Goal: Task Accomplishment & Management: Complete application form

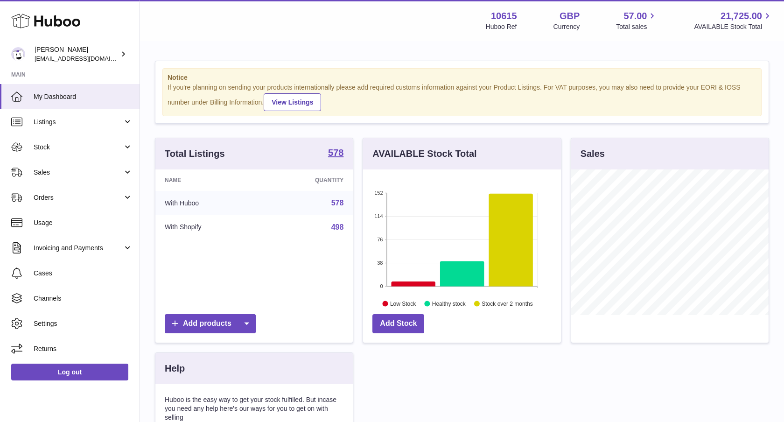
scroll to position [146, 198]
click at [72, 150] on span "Stock" at bounding box center [78, 147] width 89 height 9
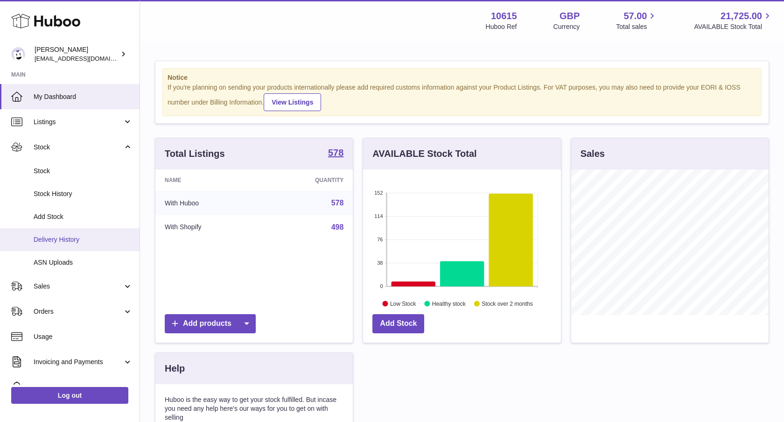
click at [73, 242] on span "Delivery History" at bounding box center [83, 239] width 99 height 9
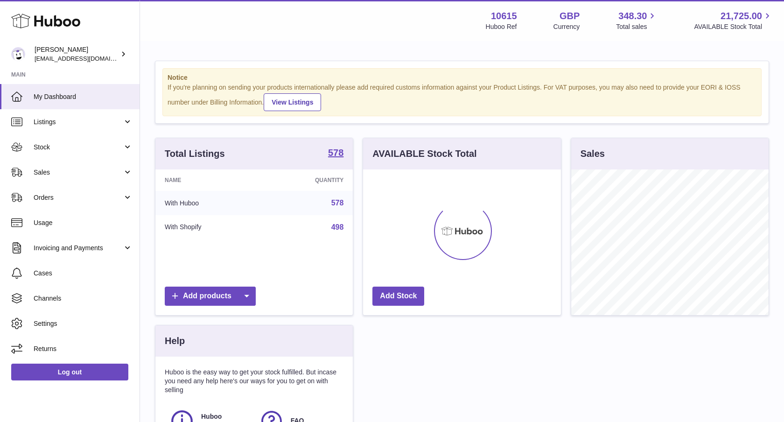
scroll to position [146, 198]
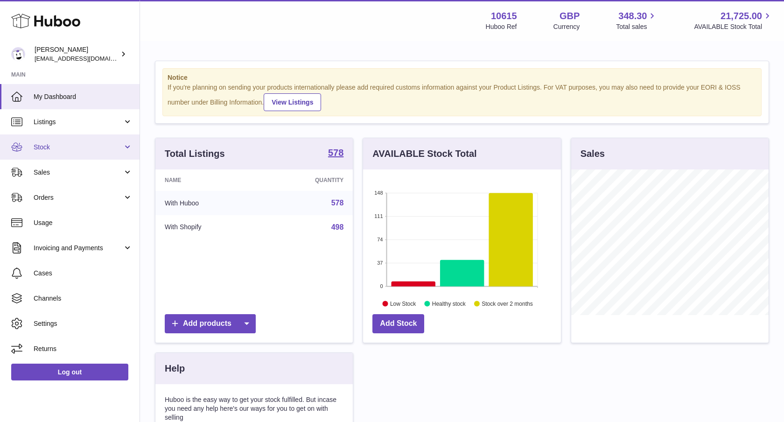
click at [97, 147] on span "Stock" at bounding box center [78, 147] width 89 height 9
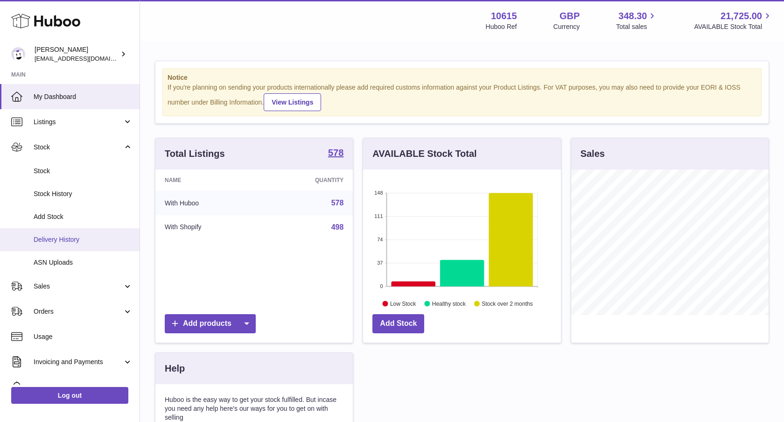
click at [72, 233] on link "Delivery History" at bounding box center [70, 239] width 140 height 23
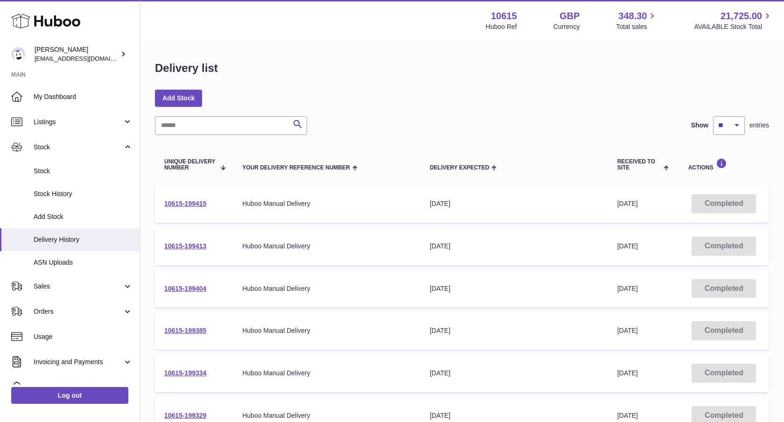
click at [651, 171] on span "Received to Site" at bounding box center [639, 165] width 44 height 12
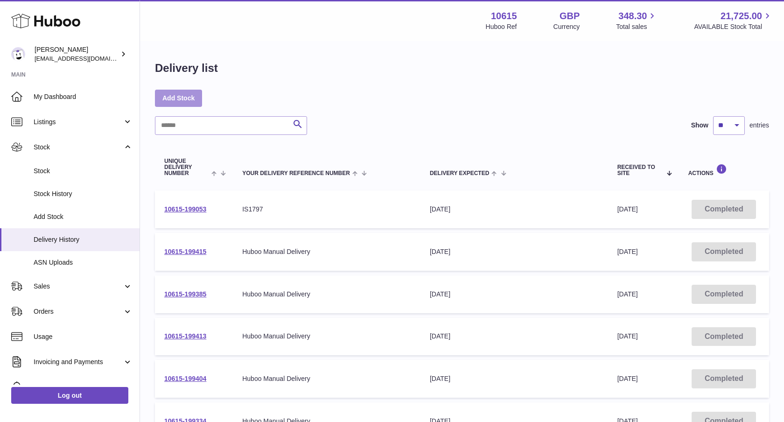
click at [184, 90] on link "Add Stock" at bounding box center [178, 98] width 47 height 17
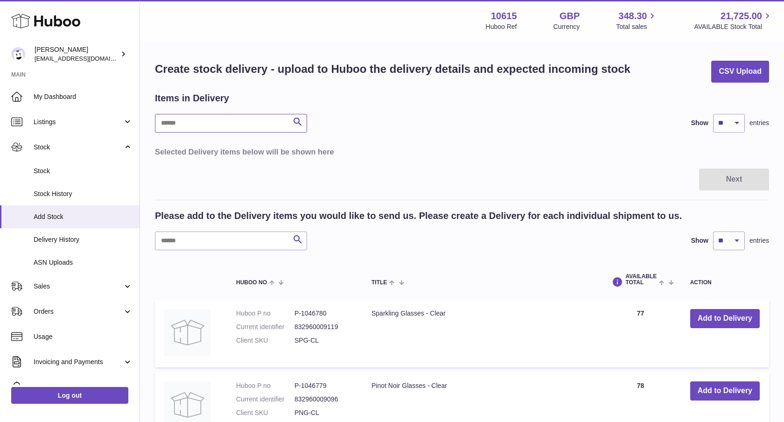
click at [184, 123] on input "text" at bounding box center [231, 123] width 152 height 19
paste input "******"
type input "******"
drag, startPoint x: 132, startPoint y: 125, endPoint x: 110, endPoint y: 124, distance: 22.4
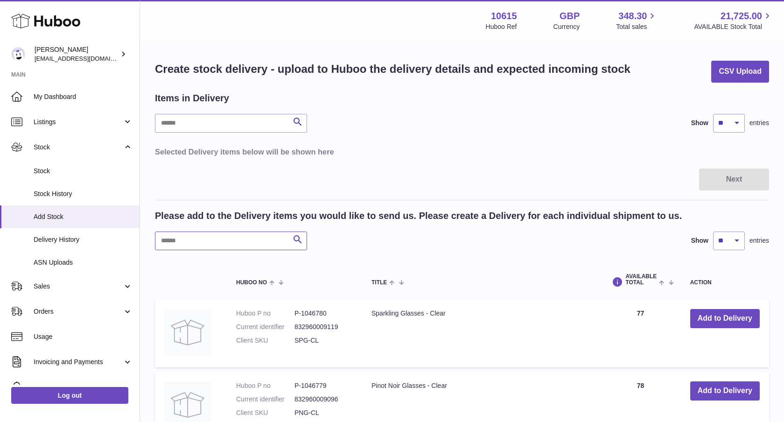
click at [182, 242] on input "text" at bounding box center [231, 240] width 152 height 19
paste input "******"
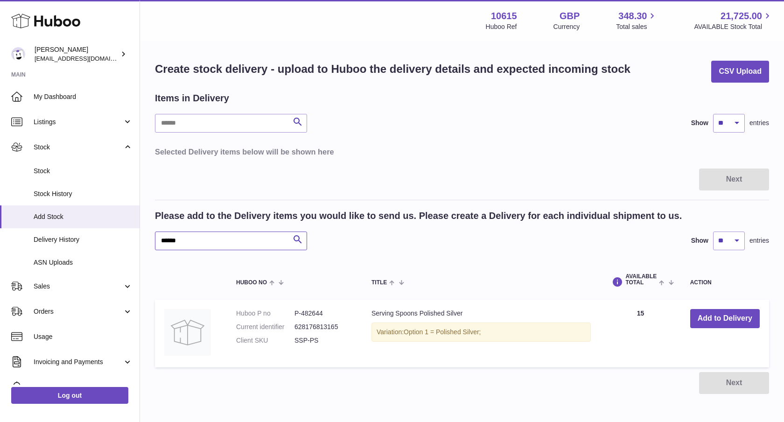
type input "******"
click at [711, 317] on button "Add to Delivery" at bounding box center [725, 318] width 70 height 19
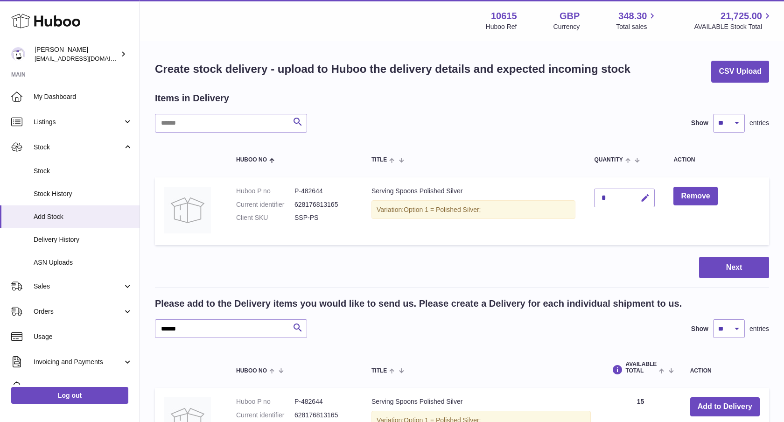
click at [644, 198] on icon "button" at bounding box center [645, 198] width 10 height 10
type input "**"
click at [645, 196] on icon "submit" at bounding box center [645, 198] width 8 height 8
drag, startPoint x: 182, startPoint y: 330, endPoint x: 123, endPoint y: 316, distance: 60.0
click at [123, 318] on div "Huboo Ian Cruickshank fulfillment@fable.com Main My Dashboard Listings Not with…" at bounding box center [392, 277] width 784 height 555
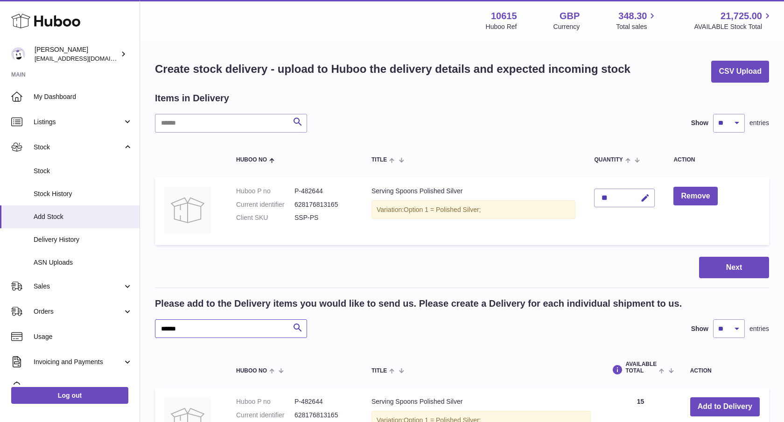
paste input "text"
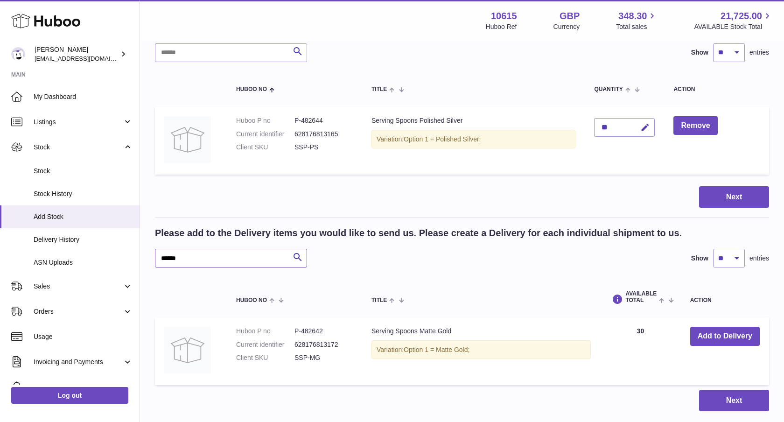
scroll to position [78, 0]
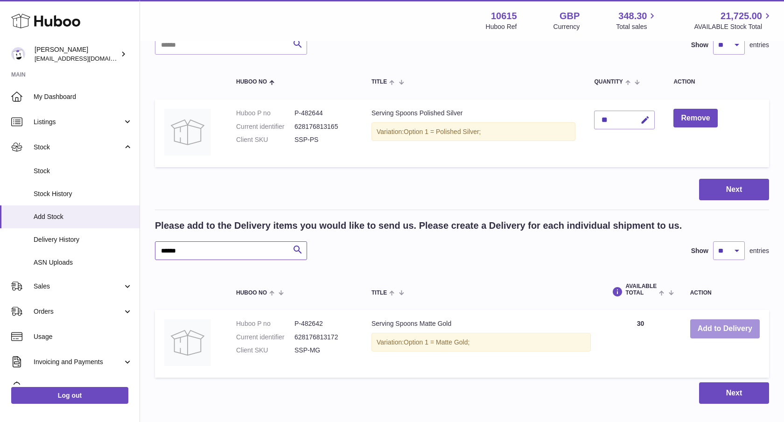
type input "******"
click at [728, 324] on button "Add to Delivery" at bounding box center [725, 328] width 70 height 19
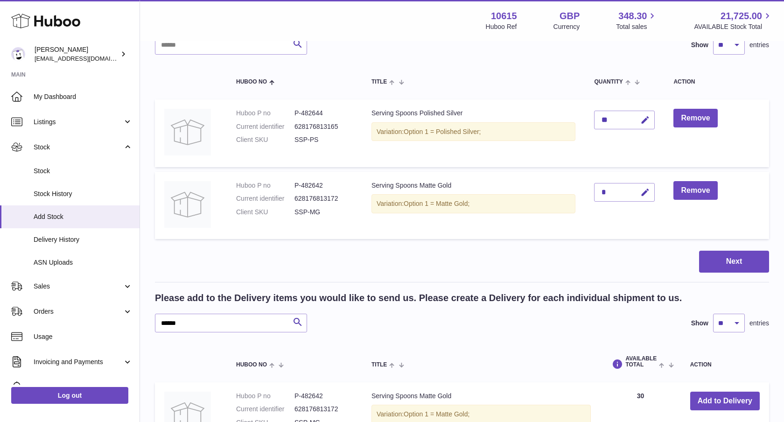
click at [619, 199] on div "*" at bounding box center [624, 192] width 61 height 19
click at [646, 189] on icon "button" at bounding box center [645, 193] width 10 height 10
drag, startPoint x: 611, startPoint y: 193, endPoint x: 557, endPoint y: 167, distance: 59.7
click at [574, 189] on tr "Huboo P no P-482642 Current identifier 628176813172 Client SKU SSP-MG Serving S…" at bounding box center [462, 206] width 614 height 68
type input "**"
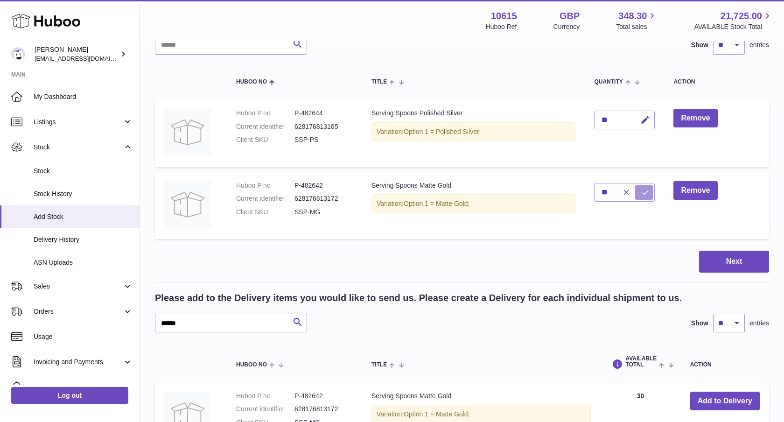
click at [649, 188] on icon "submit" at bounding box center [645, 192] width 8 height 8
drag, startPoint x: 216, startPoint y: 324, endPoint x: 134, endPoint y: 309, distance: 82.5
click at [130, 320] on div "Huboo Ian Cruickshank fulfillment@fable.com Main My Dashboard Listings Not with…" at bounding box center [392, 236] width 784 height 628
paste input "*"
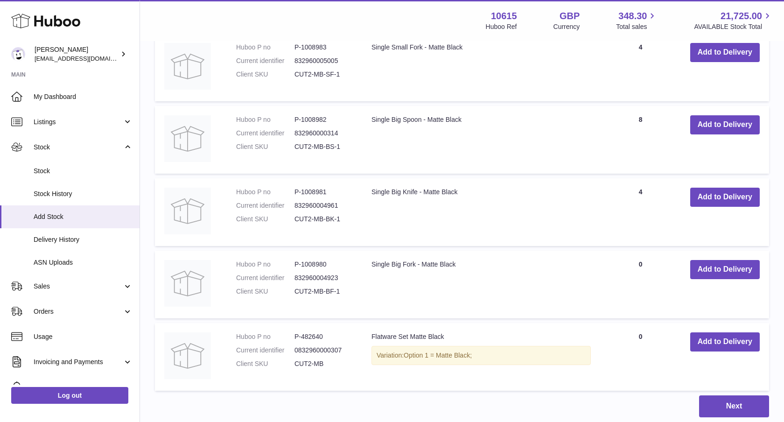
scroll to position [567, 0]
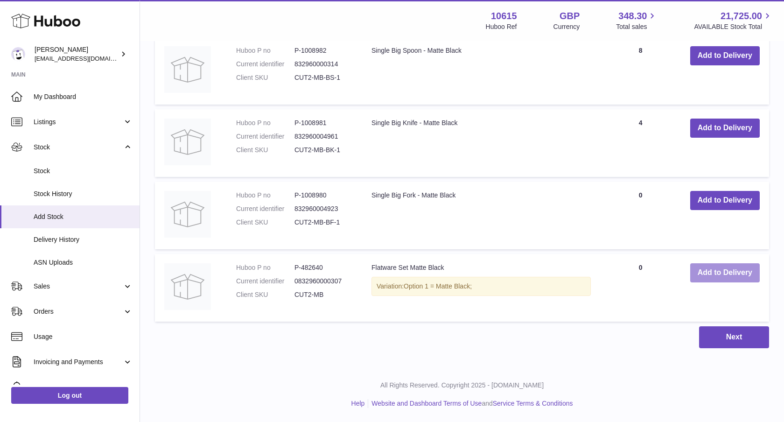
type input "*******"
click at [711, 271] on button "Add to Delivery" at bounding box center [725, 272] width 70 height 19
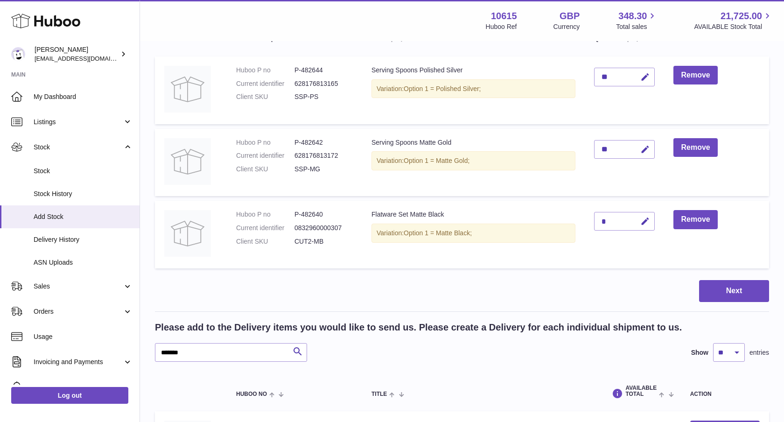
scroll to position [66, 0]
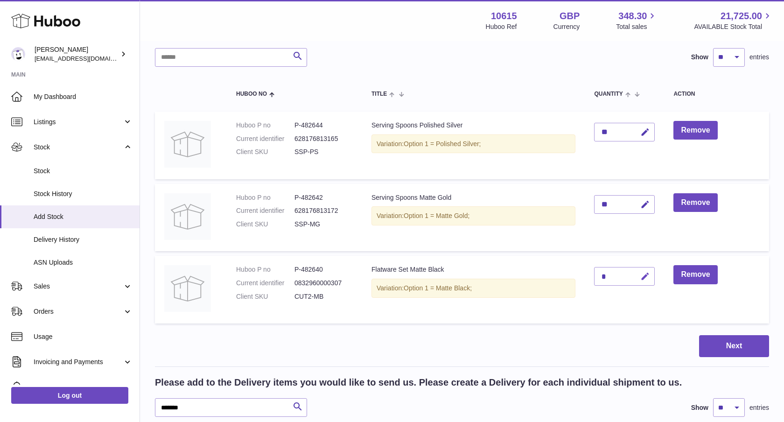
click at [641, 273] on button "button" at bounding box center [644, 276] width 22 height 19
drag, startPoint x: 620, startPoint y: 272, endPoint x: 580, endPoint y: 268, distance: 39.9
click at [580, 270] on tr "Huboo P no P-482640 Current identifier 0832960000307 Client SKU CUT2-MB Flatwar…" at bounding box center [462, 290] width 614 height 68
drag, startPoint x: 615, startPoint y: 277, endPoint x: 570, endPoint y: 272, distance: 45.5
click at [570, 275] on tr "Huboo P no P-482640 Current identifier 0832960000307 Client SKU CUT2-MB Flatwar…" at bounding box center [462, 290] width 614 height 68
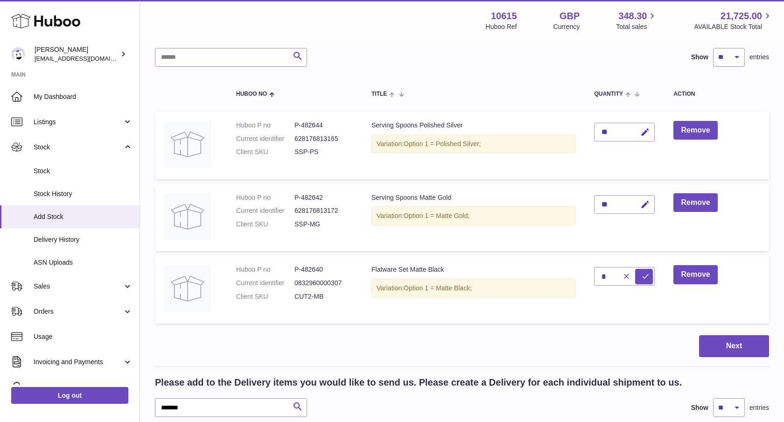
click at [618, 265] on td "*" at bounding box center [624, 290] width 79 height 68
drag, startPoint x: 609, startPoint y: 274, endPoint x: 569, endPoint y: 265, distance: 41.8
click at [568, 273] on tr "Huboo P no P-482640 Current identifier 0832960000307 Client SKU CUT2-MB Flatwar…" at bounding box center [462, 290] width 614 height 68
type input "**"
click at [638, 273] on button "submit" at bounding box center [644, 276] width 18 height 15
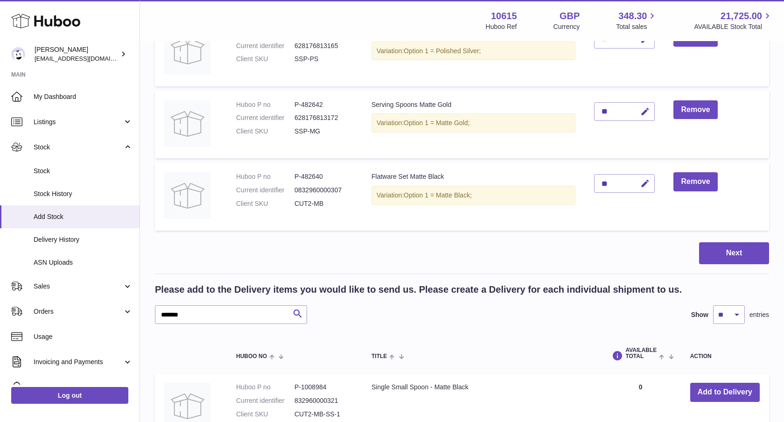
scroll to position [186, 0]
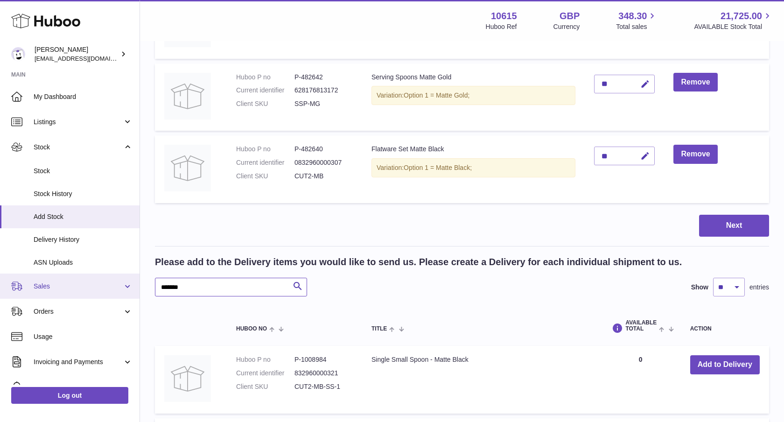
drag, startPoint x: 198, startPoint y: 293, endPoint x: 125, endPoint y: 290, distance: 73.8
click at [125, 290] on div "Huboo Ian Cruickshank fulfillment@fable.com Main My Dashboard Listings Not with…" at bounding box center [392, 344] width 784 height 1061
paste input "text"
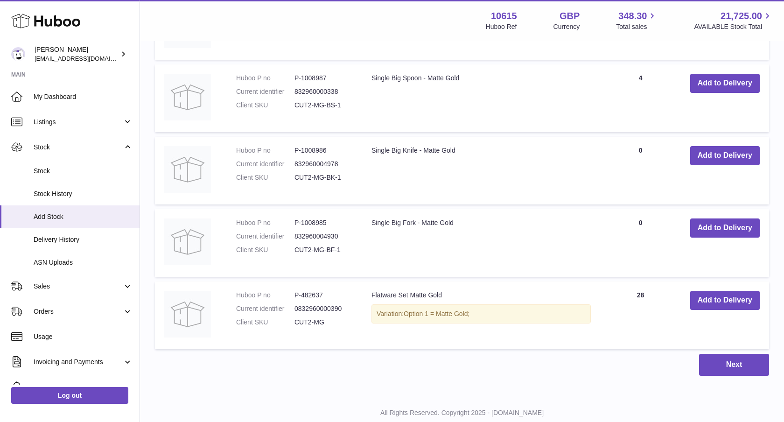
scroll to position [639, 0]
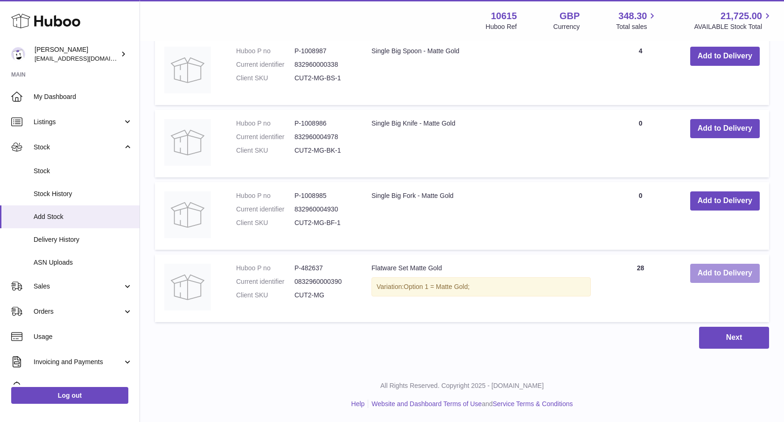
type input "*******"
click at [714, 278] on button "Add to Delivery" at bounding box center [725, 273] width 70 height 19
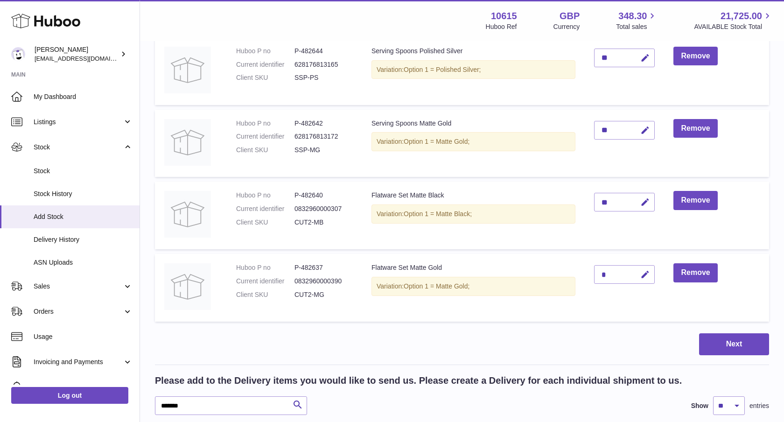
scroll to position [139, 0]
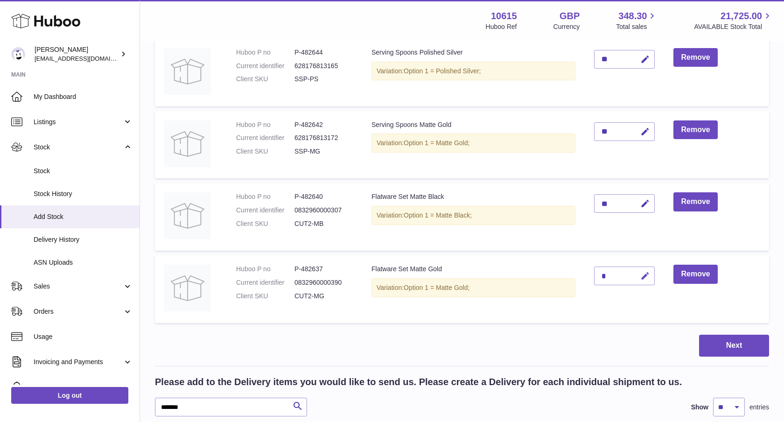
click at [655, 282] on button "button" at bounding box center [644, 275] width 22 height 19
drag, startPoint x: 578, startPoint y: 279, endPoint x: 562, endPoint y: 278, distance: 15.9
click at [561, 279] on tr "Huboo P no P-482637 Current identifier 0832960000390 Client SKU CUT2-MG Flatwar…" at bounding box center [462, 289] width 614 height 68
type input "**"
click at [647, 275] on icon "submit" at bounding box center [645, 276] width 8 height 8
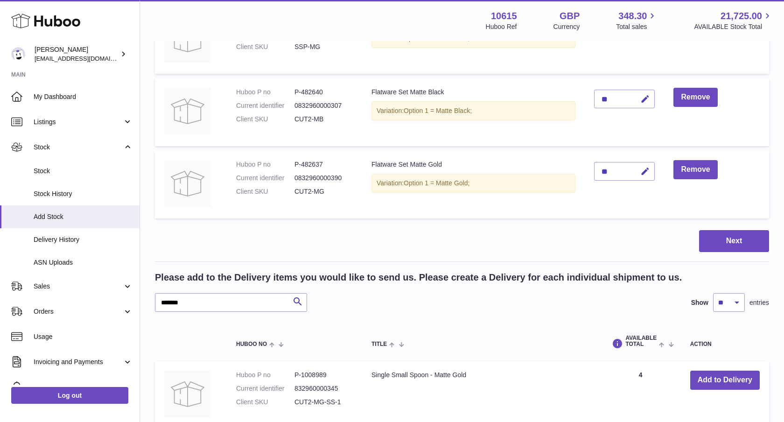
scroll to position [251, 0]
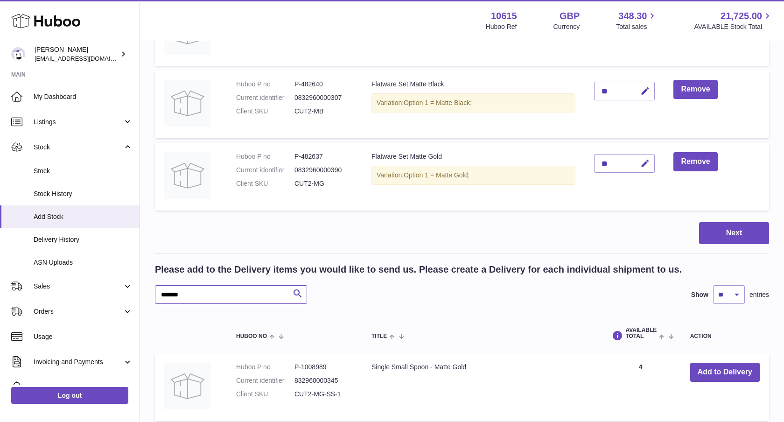
drag, startPoint x: 168, startPoint y: 299, endPoint x: 159, endPoint y: 299, distance: 9.8
click at [159, 299] on input "*******" at bounding box center [231, 294] width 152 height 19
drag, startPoint x: 204, startPoint y: 294, endPoint x: 126, endPoint y: 293, distance: 77.5
click at [126, 294] on div "Huboo Ian Cruickshank fulfillment@fable.com Main My Dashboard Listings Not with…" at bounding box center [392, 316] width 784 height 1134
paste input "text"
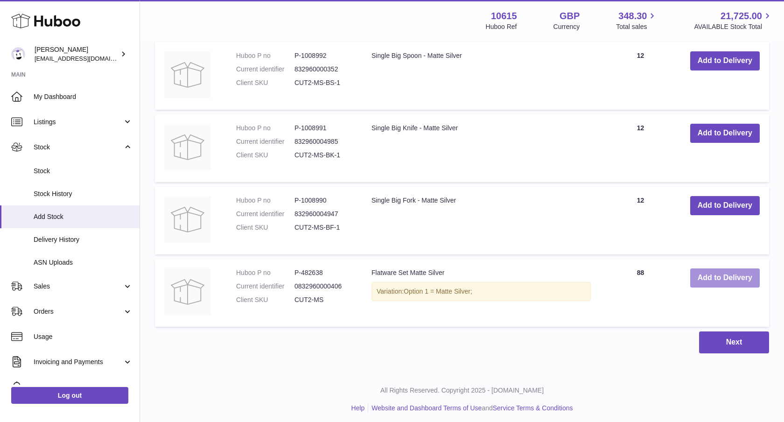
scroll to position [708, 0]
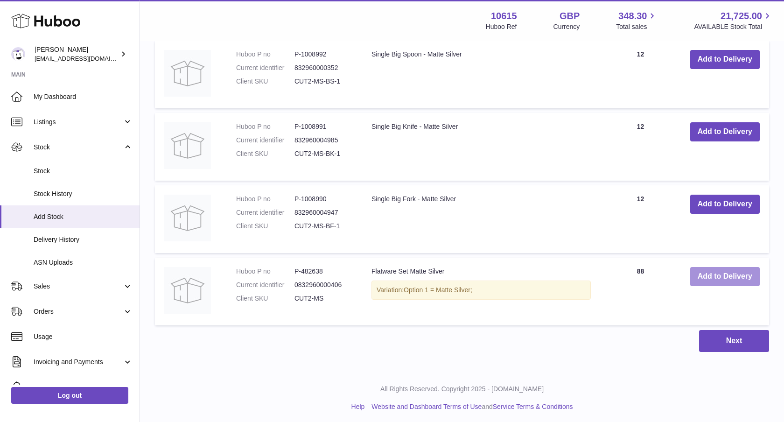
type input "*******"
click at [715, 268] on button "Add to Delivery" at bounding box center [725, 276] width 70 height 19
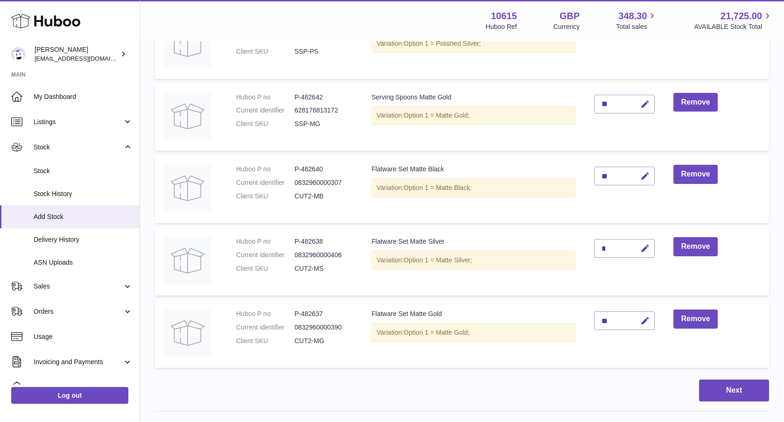
scroll to position [167, 0]
click at [638, 252] on button "button" at bounding box center [644, 247] width 22 height 19
drag, startPoint x: 602, startPoint y: 250, endPoint x: 581, endPoint y: 246, distance: 20.5
click at [581, 246] on tr "Huboo P no P-482638 Current identifier 0832960000406 Client SKU CUT2-MS Flatwar…" at bounding box center [462, 261] width 614 height 68
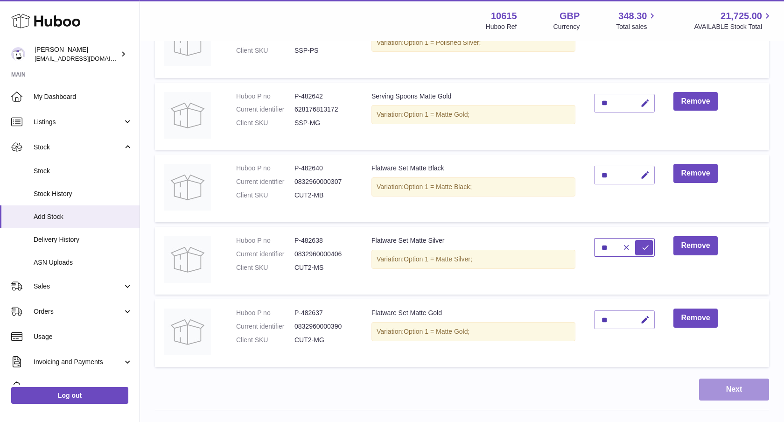
type input "**"
click at [747, 389] on button "Next" at bounding box center [734, 389] width 70 height 22
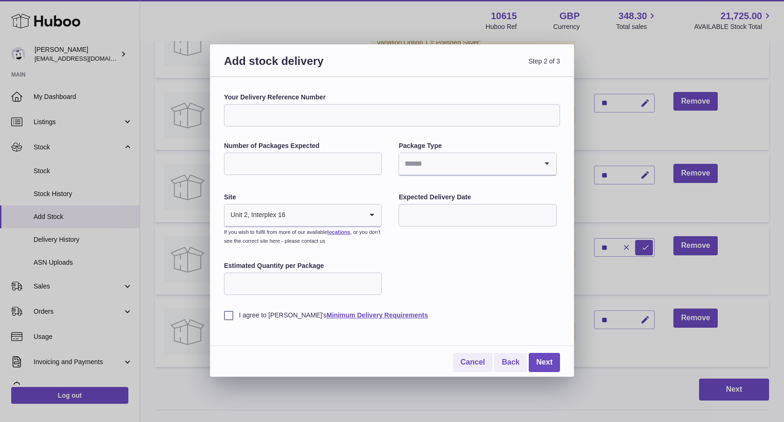
click at [250, 118] on input "Your Delivery Reference Number" at bounding box center [392, 115] width 336 height 22
paste input "**********"
type input "**********"
click at [252, 154] on input "Number of Packages Expected" at bounding box center [303, 164] width 158 height 22
type input "*"
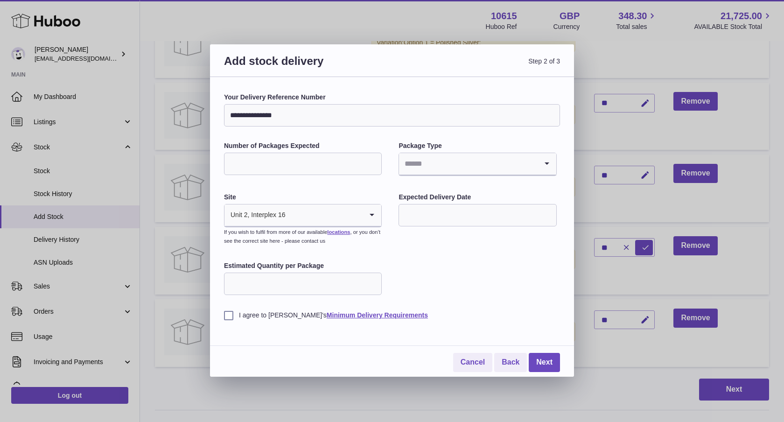
click at [413, 166] on input "Search for option" at bounding box center [468, 163] width 138 height 21
click at [421, 215] on li "Pallets" at bounding box center [477, 207] width 156 height 19
click at [418, 215] on input "text" at bounding box center [478, 215] width 158 height 22
click at [532, 239] on icon "button" at bounding box center [530, 237] width 11 height 11
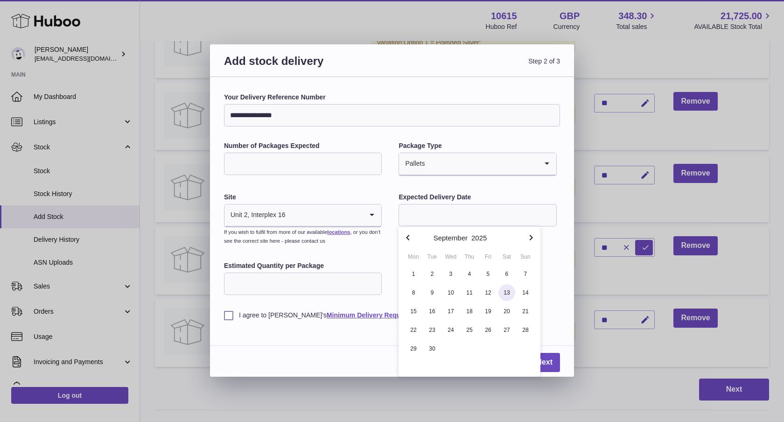
click at [505, 294] on span "13" at bounding box center [506, 292] width 17 height 17
type input "**********"
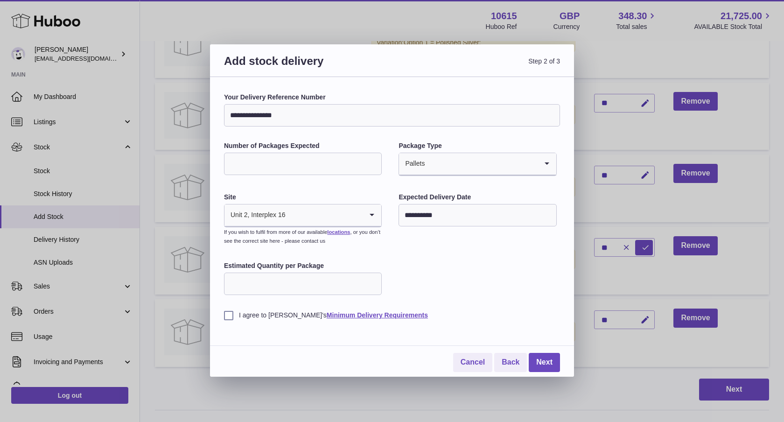
click at [252, 309] on div "I agree to Huboo's Minimum Delivery Requirements" at bounding box center [392, 308] width 336 height 23
drag, startPoint x: 231, startPoint y: 316, endPoint x: 255, endPoint y: 317, distance: 24.8
click at [231, 316] on label "I agree to Huboo's Minimum Delivery Requirements" at bounding box center [392, 315] width 336 height 9
click at [550, 366] on link "Next" at bounding box center [544, 362] width 31 height 19
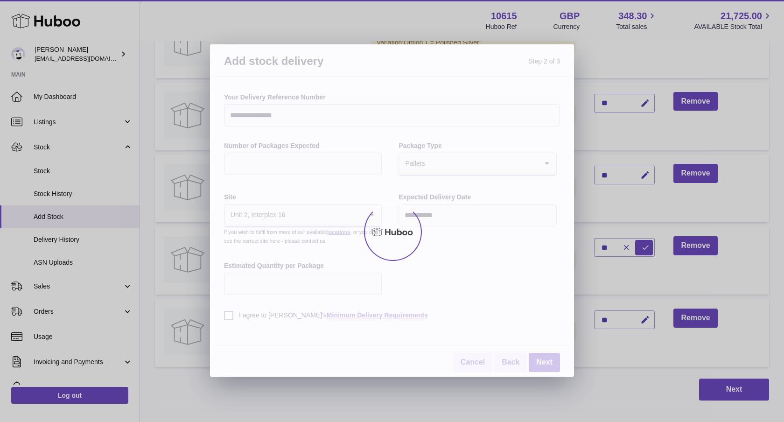
scroll to position [136, 0]
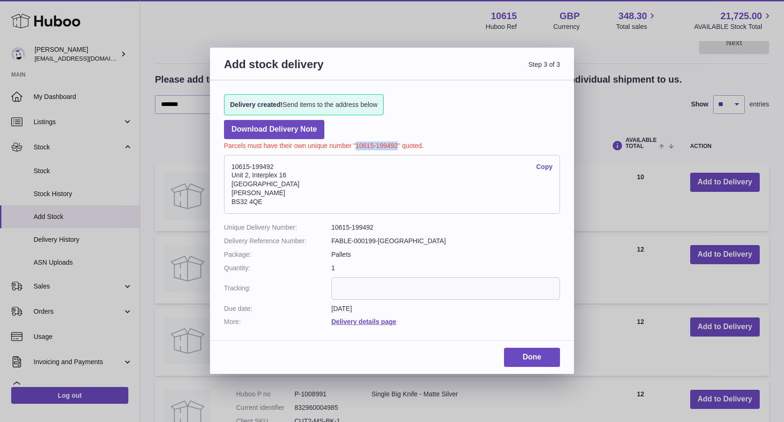
drag, startPoint x: 356, startPoint y: 145, endPoint x: 397, endPoint y: 145, distance: 41.5
click at [397, 145] on p "Parcels must have their own unique number "10615-199492" quoted." at bounding box center [392, 144] width 336 height 11
copy p "10615-199492"
